Goal: Transaction & Acquisition: Book appointment/travel/reservation

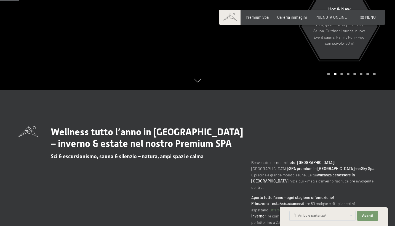
scroll to position [137, 0]
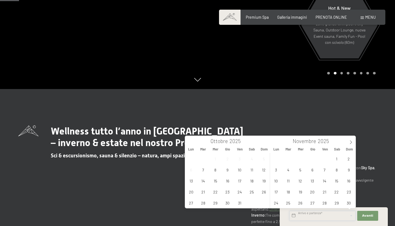
click at [331, 219] on input "text" at bounding box center [322, 216] width 66 height 10
click at [241, 203] on span "31" at bounding box center [239, 203] width 11 height 11
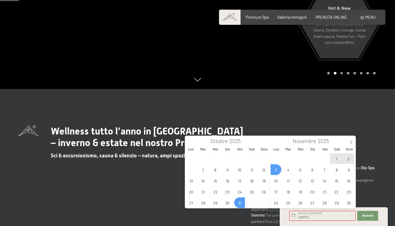
click at [274, 170] on span "3" at bounding box center [276, 169] width 11 height 11
type input "[DATE] - [DATE]"
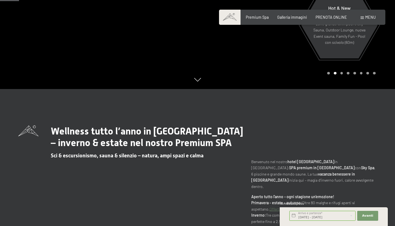
click at [367, 221] on div "Avanti Nascondere i campi dell'indirizzo" at bounding box center [367, 216] width 23 height 14
click at [366, 216] on span "Avanti" at bounding box center [367, 216] width 11 height 4
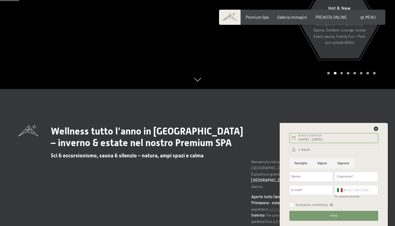
click at [327, 20] on div "Prenotazione Richiesta Premium Spa Galleria immagini PRENOTA ONLINE Menu DE IT …" at bounding box center [302, 18] width 147 height 6
click at [324, 15] on span "PRENOTA ONLINE" at bounding box center [331, 16] width 31 height 5
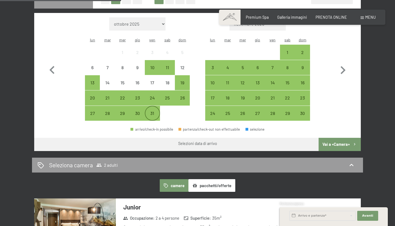
click at [152, 111] on div "31" at bounding box center [152, 118] width 14 height 14
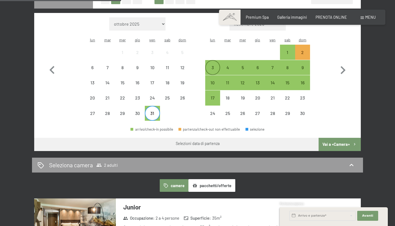
click at [215, 65] on div "3" at bounding box center [213, 72] width 14 height 14
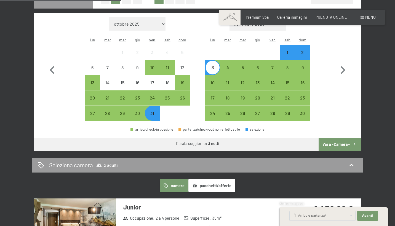
click at [346, 138] on button "Vai a «Camera»" at bounding box center [340, 144] width 42 height 13
